Goal: Information Seeking & Learning: Learn about a topic

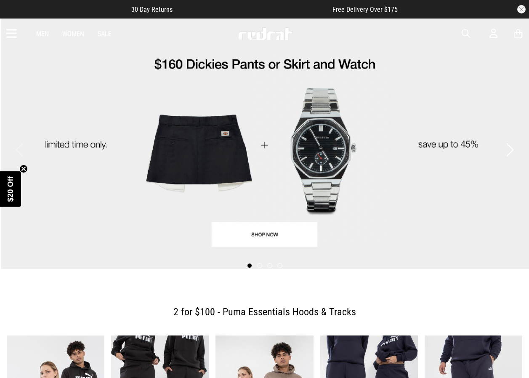
click at [464, 35] on span "button" at bounding box center [466, 34] width 8 height 10
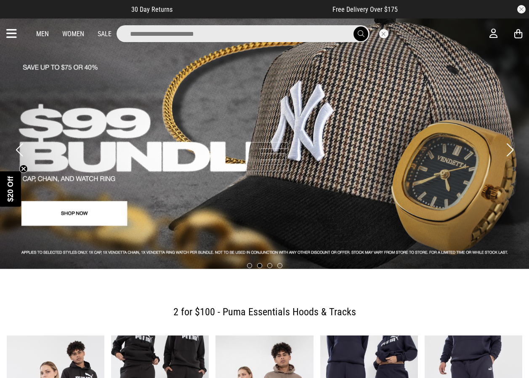
click at [274, 34] on input "search" at bounding box center [243, 33] width 253 height 17
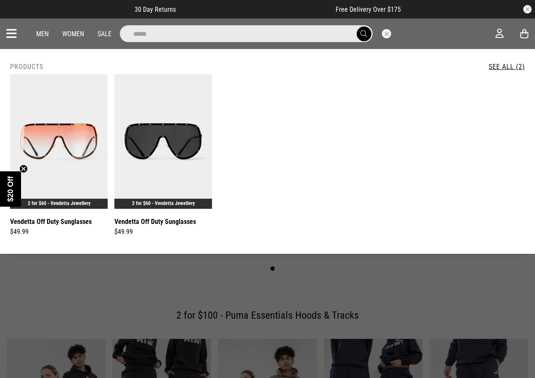
type input "*****"
click at [171, 138] on img at bounding box center [163, 141] width 98 height 135
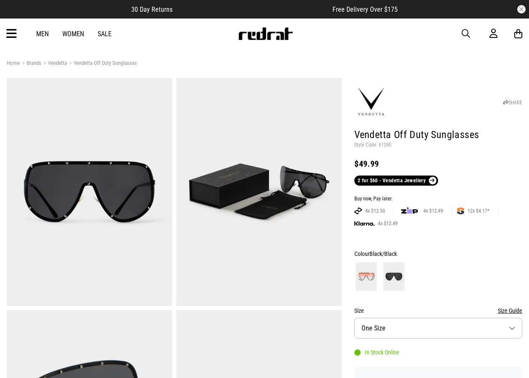
click at [5, 27] on div "Men Women Sale Sign in New Back Footwear Back Mens Back Womens Back Youth & Kid…" at bounding box center [264, 34] width 529 height 30
click at [6, 30] on div "Men Women Sale Sign in New Back Footwear Back Mens Back Womens Back Youth & Kid…" at bounding box center [264, 34] width 529 height 30
click at [9, 32] on icon at bounding box center [11, 34] width 11 height 14
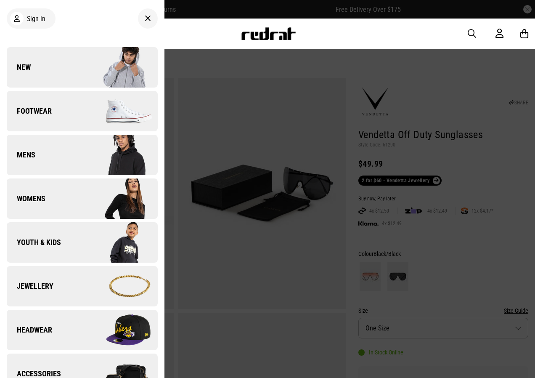
click at [57, 78] on link "New" at bounding box center [82, 67] width 151 height 40
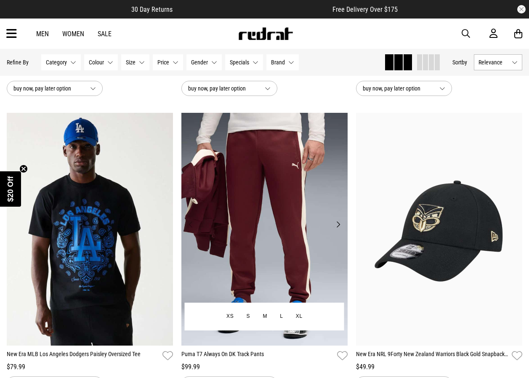
scroll to position [631, 0]
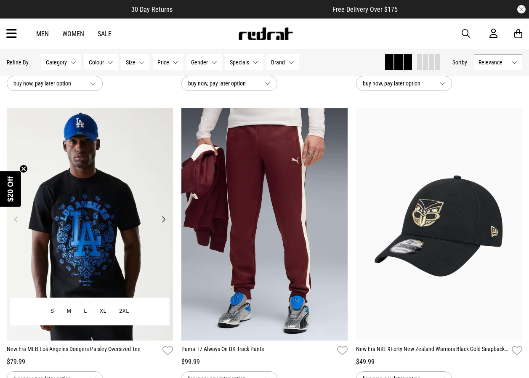
click at [125, 207] on img at bounding box center [90, 224] width 166 height 233
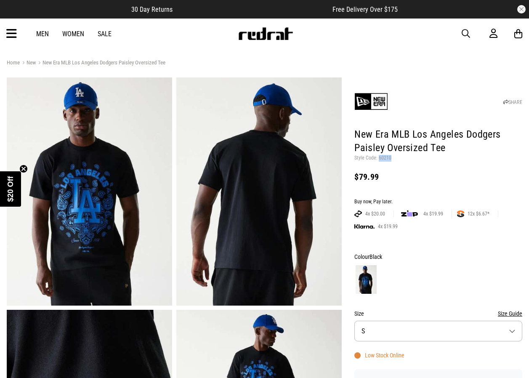
click at [377, 157] on p "Style Code: 60210" at bounding box center [438, 158] width 168 height 7
click at [396, 158] on p "Style Code: 60210" at bounding box center [438, 158] width 168 height 7
click at [249, 31] on img at bounding box center [266, 33] width 56 height 13
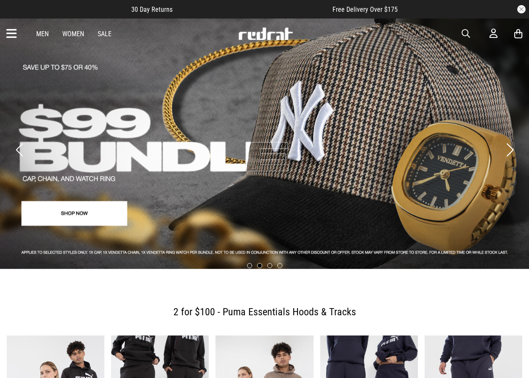
click at [18, 32] on div "Men Women Sale Sign in New Back Footwear Back Mens Back Womens Back Youth & Kid…" at bounding box center [264, 34] width 529 height 30
click at [16, 36] on icon at bounding box center [11, 34] width 11 height 14
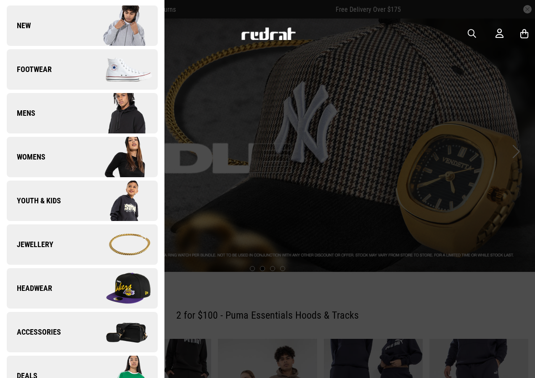
scroll to position [210, 0]
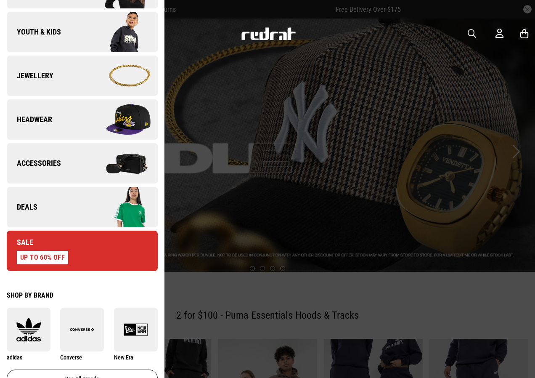
click at [37, 199] on link "Deals" at bounding box center [82, 207] width 151 height 40
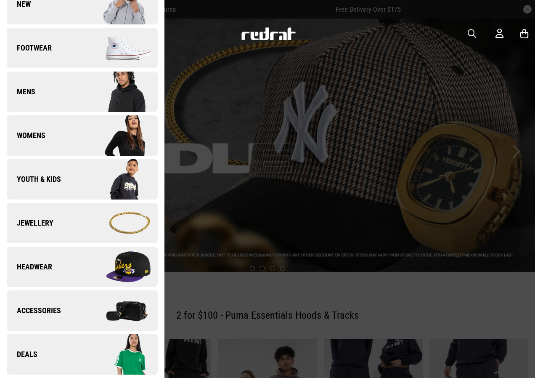
scroll to position [0, 0]
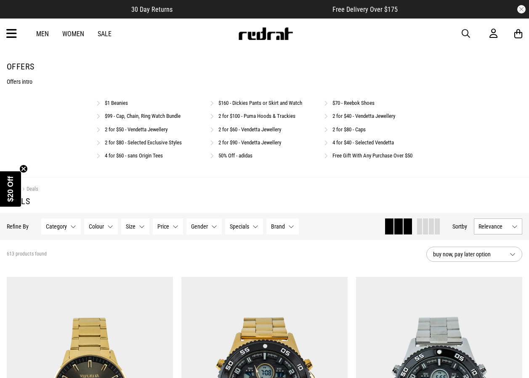
click at [339, 101] on link "$70 - Reebok Shoes" at bounding box center [353, 103] width 42 height 6
